Goal: Task Accomplishment & Management: Use online tool/utility

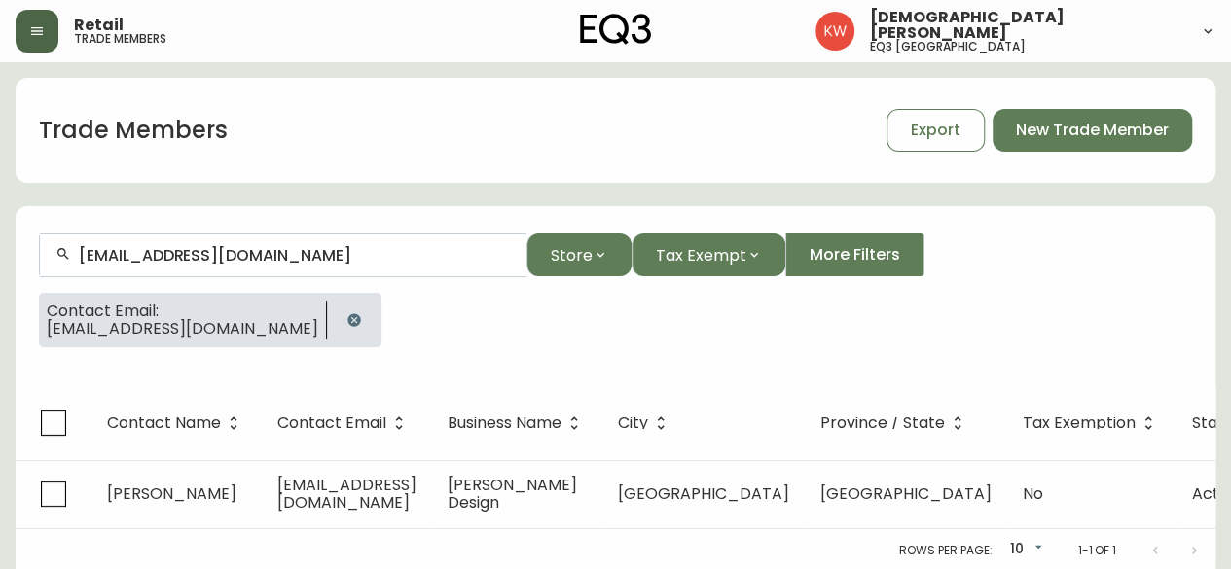
click at [49, 30] on button "button" at bounding box center [37, 31] width 43 height 43
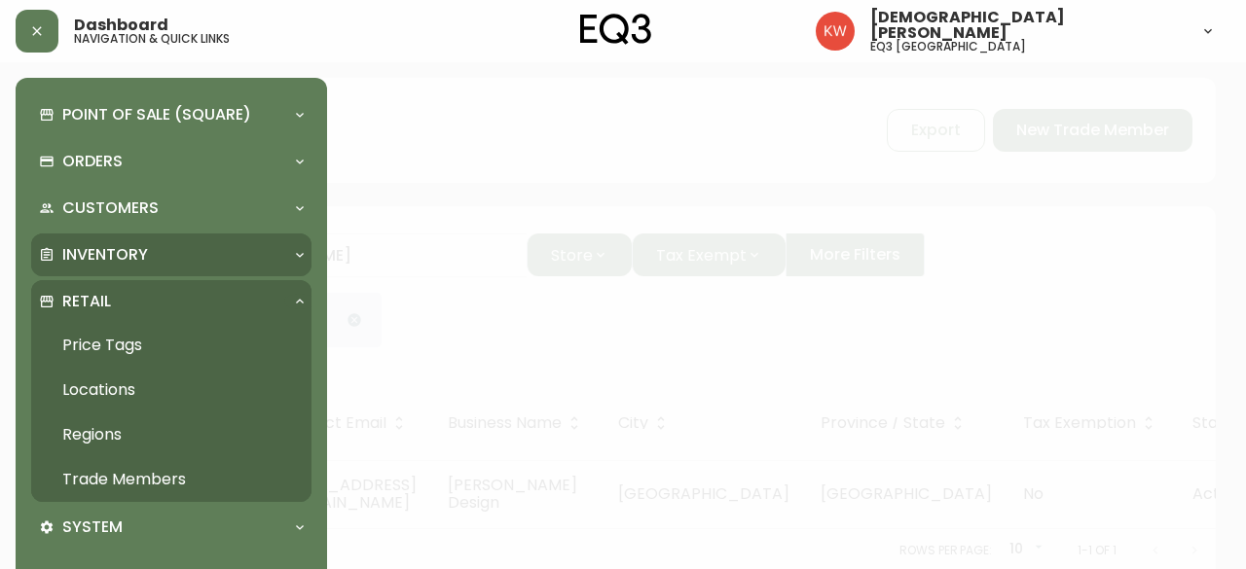
click at [187, 257] on div "Inventory" at bounding box center [161, 254] width 245 height 21
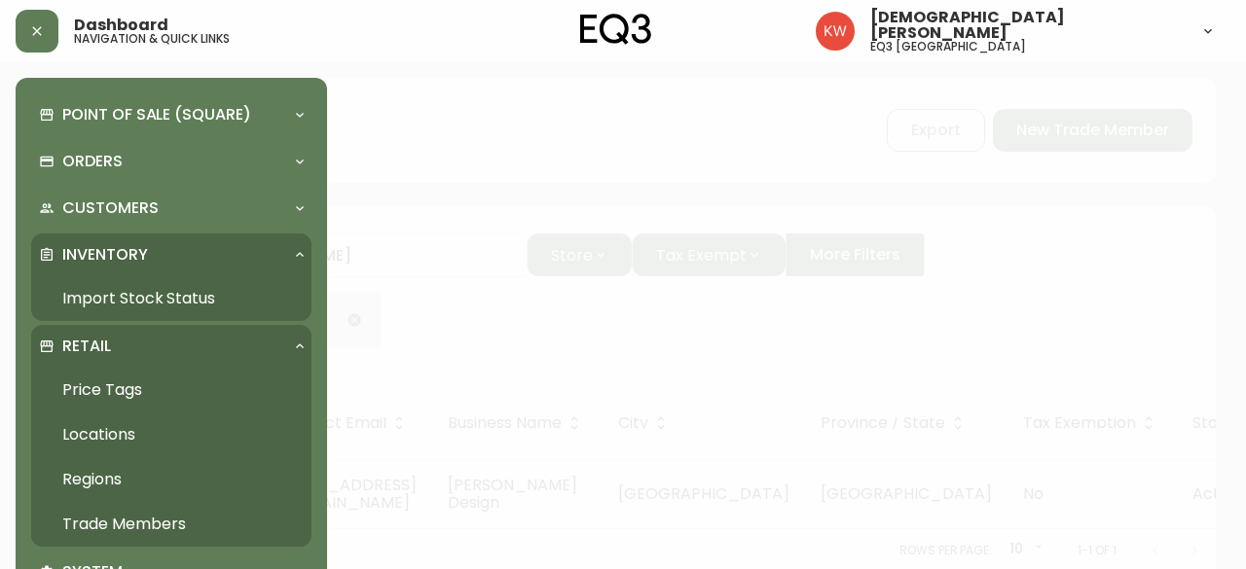
click at [195, 303] on link "Import Stock Status" at bounding box center [171, 298] width 280 height 45
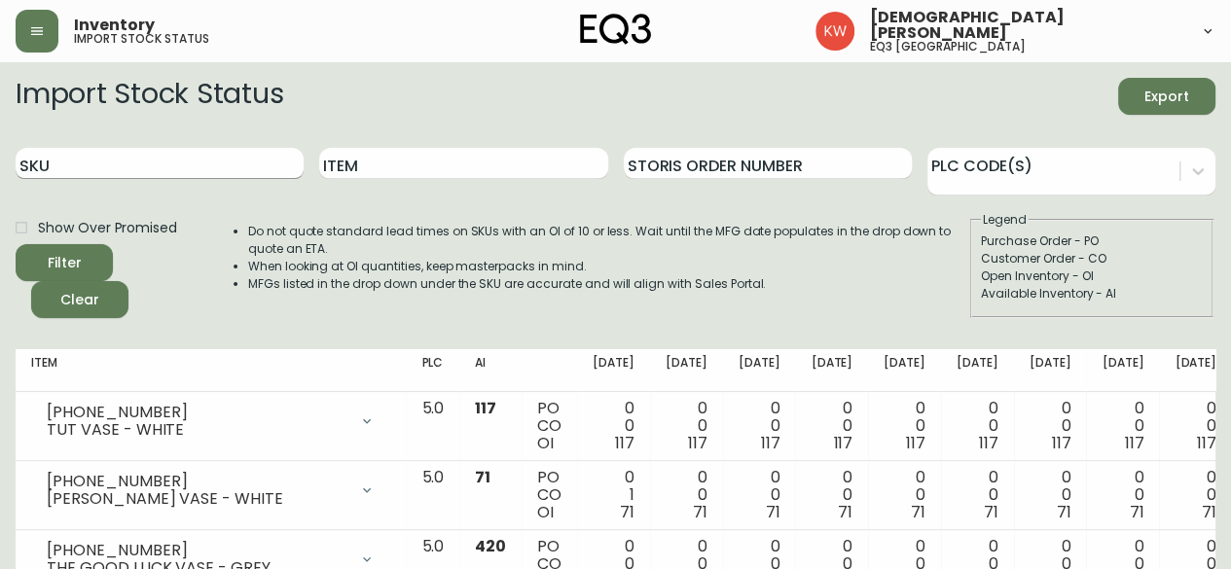
click at [199, 165] on input "SKU" at bounding box center [160, 163] width 288 height 31
paste input "[PHONE_NUMBER]"
type input "[PHONE_NUMBER]"
click at [16, 244] on button "Filter" at bounding box center [64, 262] width 97 height 37
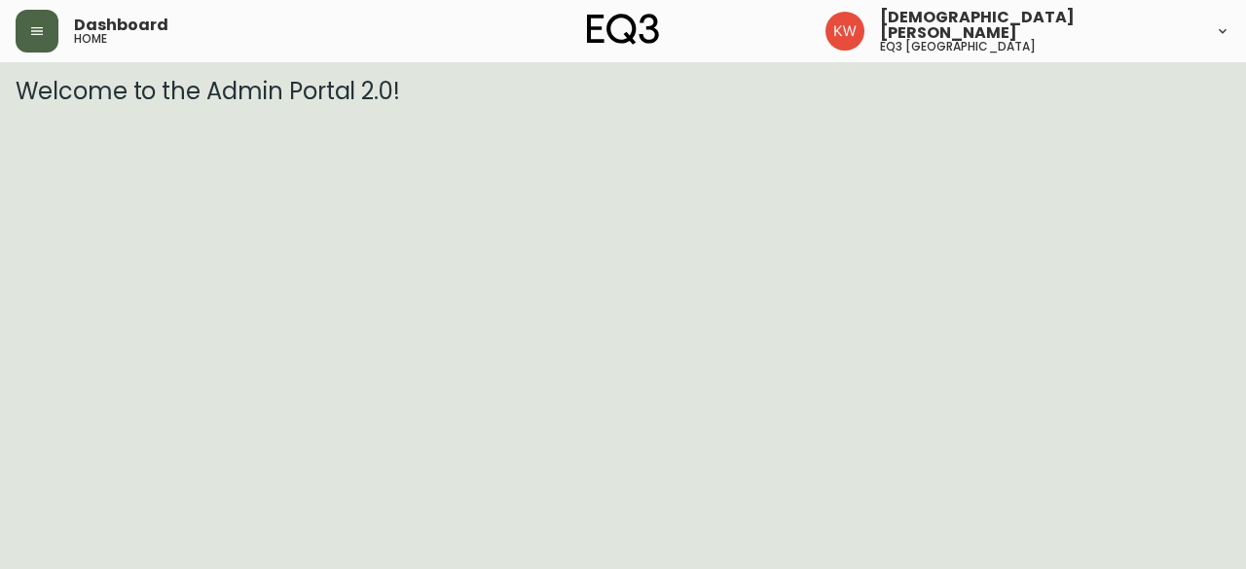
click at [44, 22] on button "button" at bounding box center [37, 31] width 43 height 43
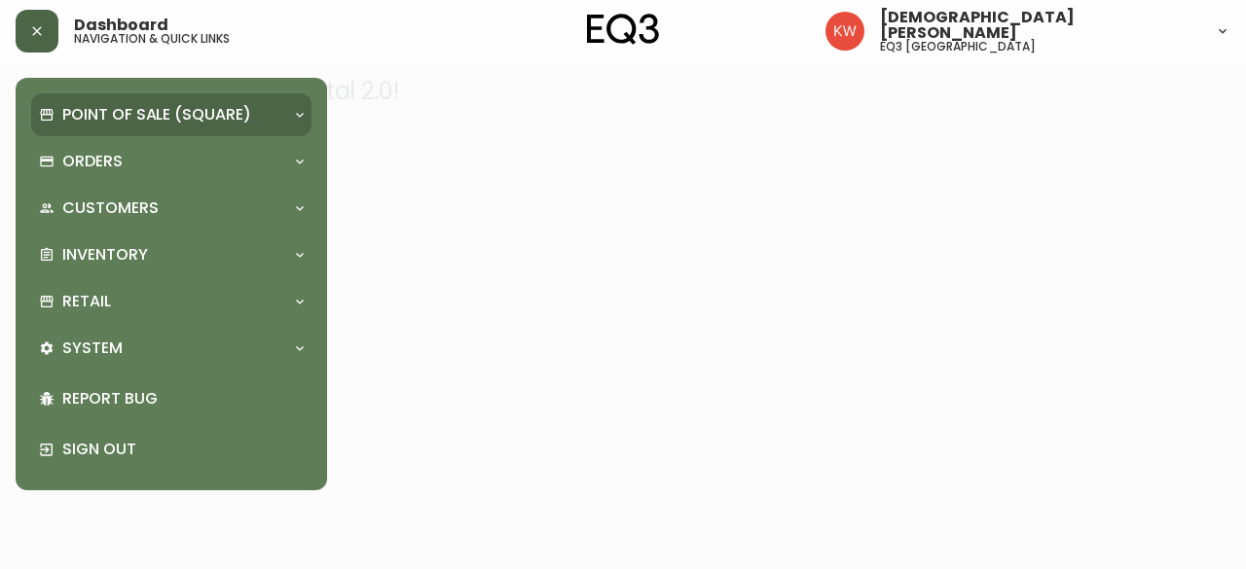
click at [124, 101] on div "Point of Sale (Square)" at bounding box center [171, 114] width 280 height 43
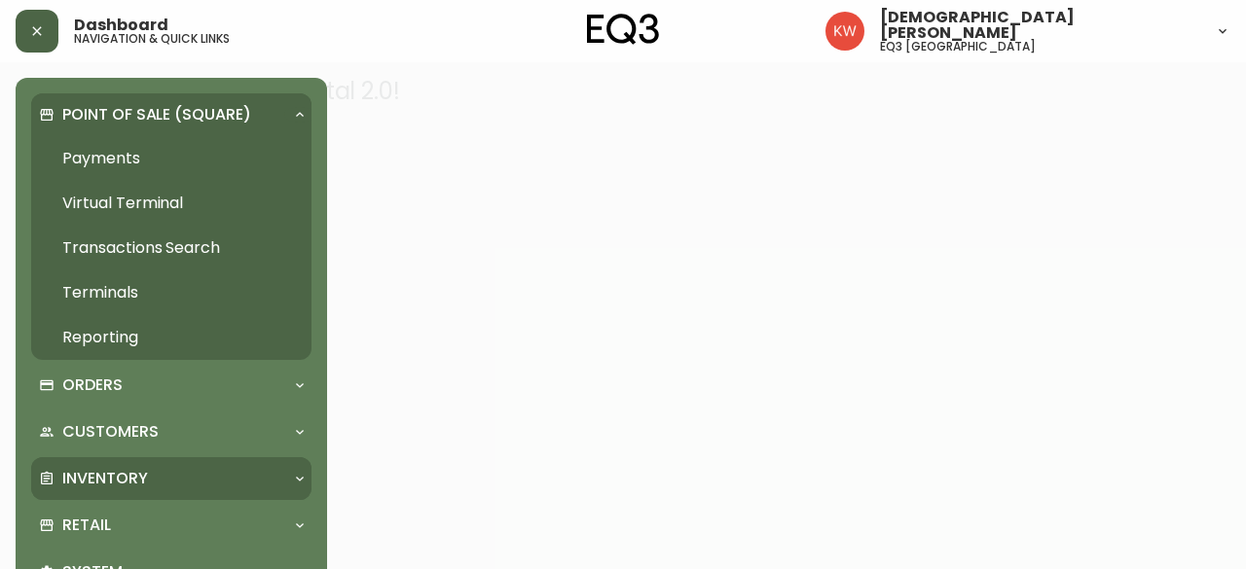
click at [142, 464] on div "Inventory" at bounding box center [171, 478] width 280 height 43
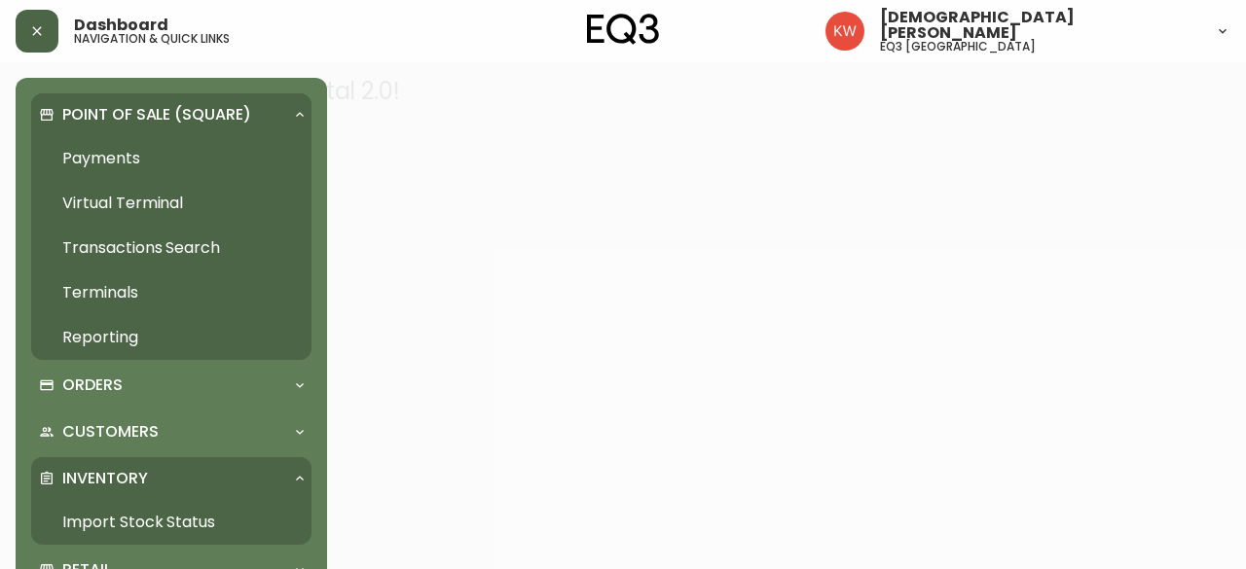
click at [139, 525] on link "Import Stock Status" at bounding box center [171, 522] width 280 height 45
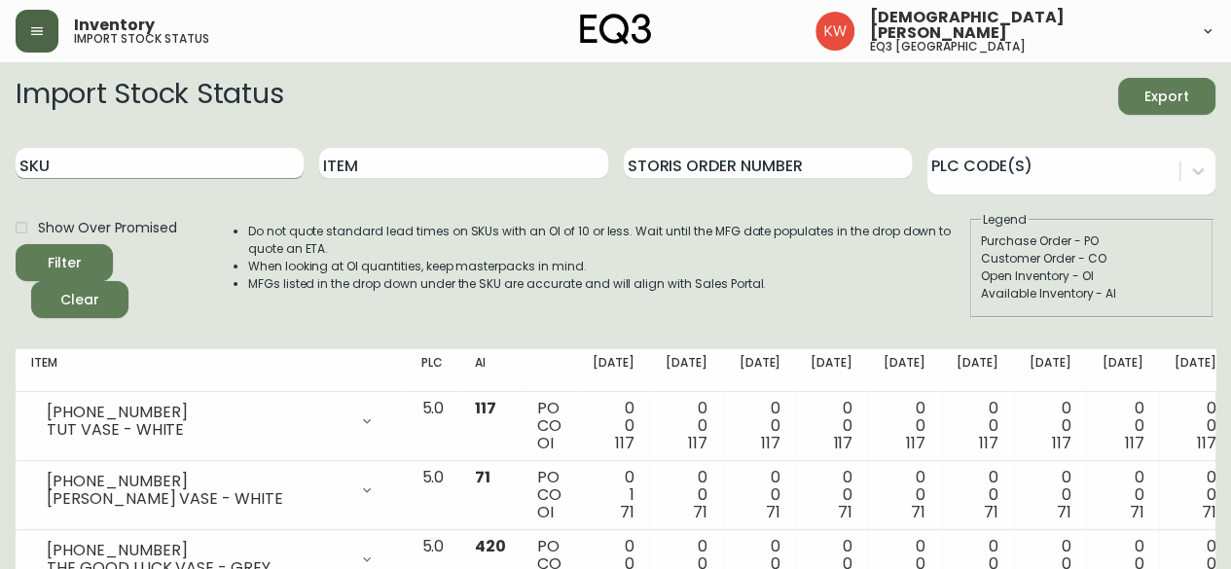
click at [184, 165] on input "SKU" at bounding box center [160, 163] width 288 height 31
paste input "7130-629-13"
type input "7130-629-13"
click at [16, 244] on button "Filter" at bounding box center [64, 262] width 97 height 37
